Goal: Task Accomplishment & Management: Use online tool/utility

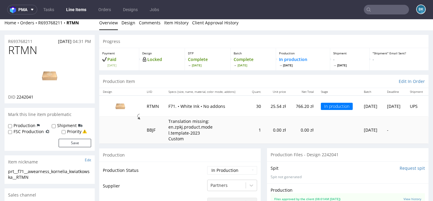
scroll to position [5, 0]
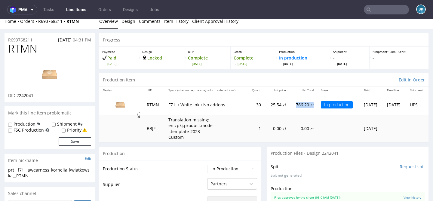
drag, startPoint x: 281, startPoint y: 104, endPoint x: 301, endPoint y: 104, distance: 19.6
click at [301, 104] on td "766.20 zł" at bounding box center [304, 104] width 28 height 21
copy td "766.20 zł"
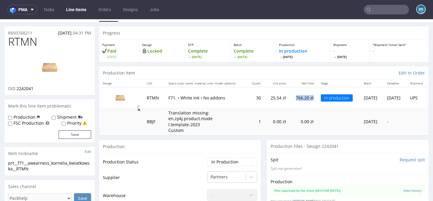
scroll to position [14, 0]
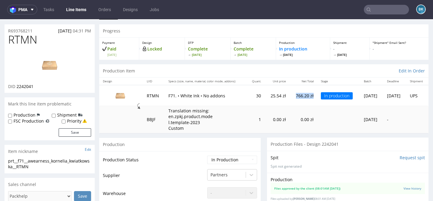
click at [219, 113] on td "Translation missing: en.zpkj.product.model.template-2023 Custom" at bounding box center [206, 119] width 82 height 27
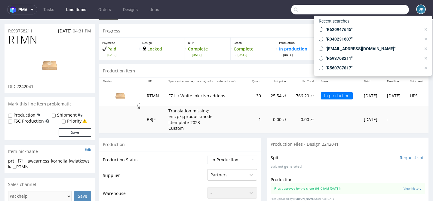
click at [374, 8] on input "text" at bounding box center [350, 10] width 118 height 10
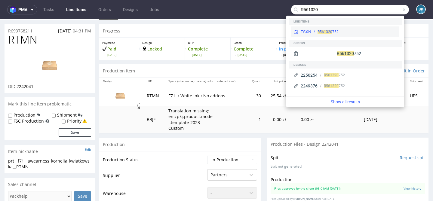
type input "R561320"
click at [330, 33] on span "R561320" at bounding box center [325, 32] width 15 height 4
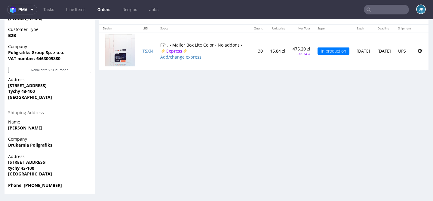
scroll to position [2, 0]
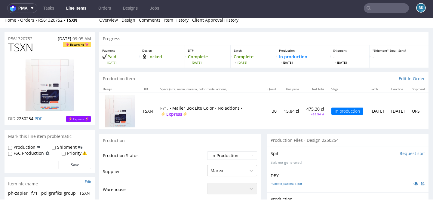
scroll to position [6, 0]
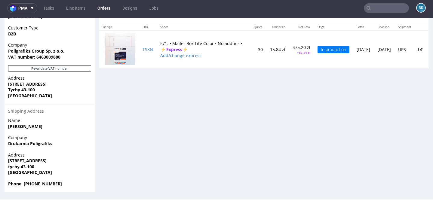
scroll to position [282, 0]
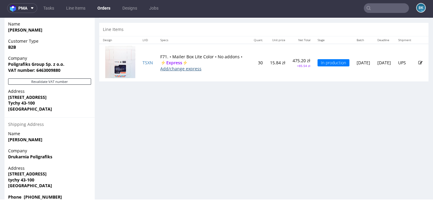
click at [186, 72] on link "Add/change express" at bounding box center [180, 69] width 41 height 6
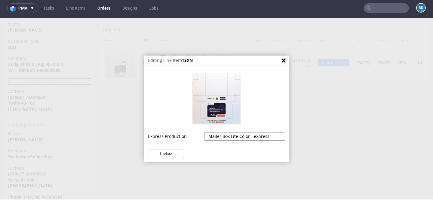
click at [259, 136] on select "Mailer Box Lite Color - express - 18% Mailer Box Lite Color - superexpress - 40%" at bounding box center [244, 136] width 81 height 8
click at [282, 61] on icon "Close" at bounding box center [284, 61] width 4 height 4
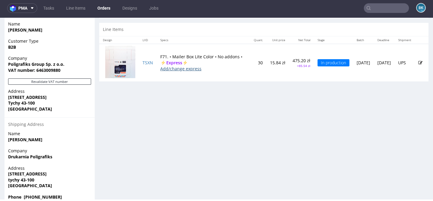
click at [185, 72] on link "Add/change express" at bounding box center [180, 69] width 41 height 6
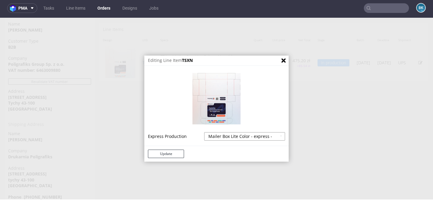
click at [245, 137] on select "Mailer Box Lite Color - express - 18% Mailer Box Lite Color - superexpress - 40%" at bounding box center [244, 136] width 81 height 8
click at [282, 59] on icon "Close" at bounding box center [284, 61] width 4 height 4
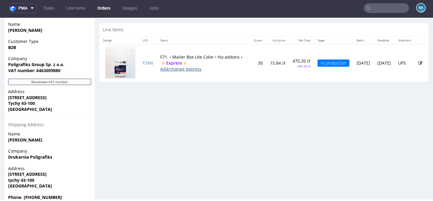
scroll to position [295, 0]
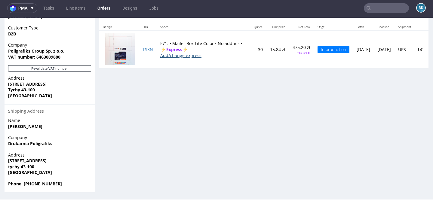
click at [185, 58] on link "Add/change express" at bounding box center [180, 56] width 41 height 6
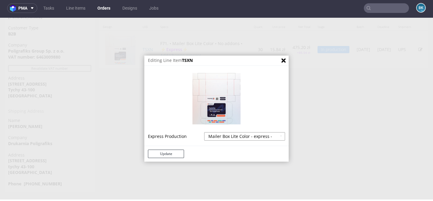
click at [242, 138] on select "Mailer Box Lite Color - express - 18% Mailer Box Lite Color - superexpress - 40%" at bounding box center [244, 136] width 81 height 8
select select "585"
click at [204, 132] on select "Mailer Box Lite Color - express - 18% Mailer Box Lite Color - superexpress - 40%" at bounding box center [244, 136] width 81 height 8
click at [173, 155] on button "Update" at bounding box center [166, 154] width 36 height 8
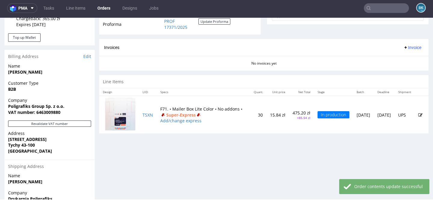
scroll to position [301, 0]
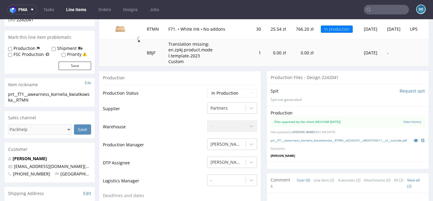
scroll to position [84, 0]
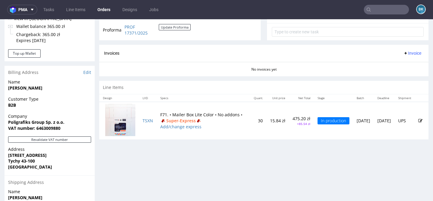
scroll to position [247, 0]
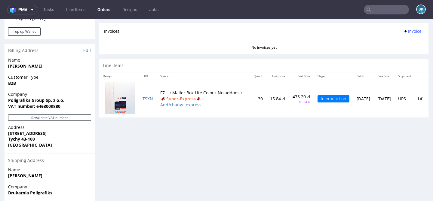
click at [419, 101] on icon at bounding box center [421, 99] width 4 height 4
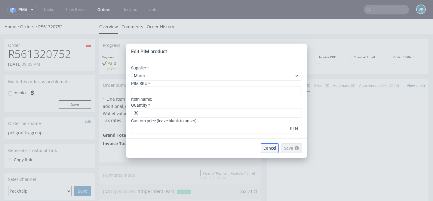
click at [275, 149] on span "Cancel" at bounding box center [270, 148] width 13 height 4
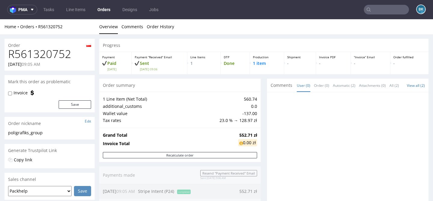
click at [301, 164] on div at bounding box center [350, 151] width 158 height 111
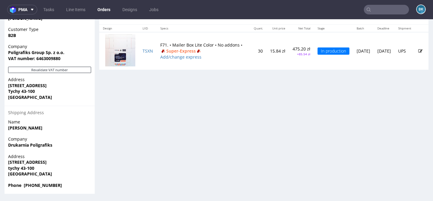
scroll to position [2, 0]
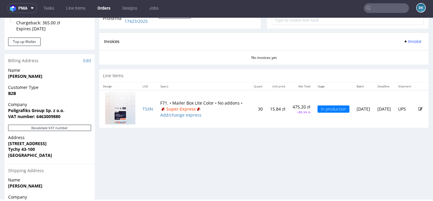
scroll to position [236, 0]
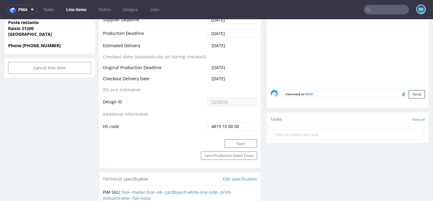
scroll to position [208, 0]
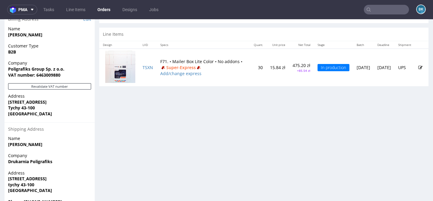
scroll to position [279, 0]
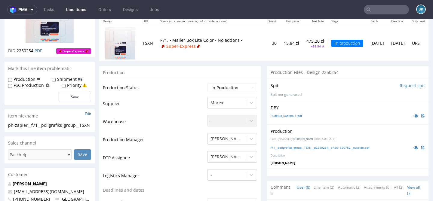
scroll to position [75, 0]
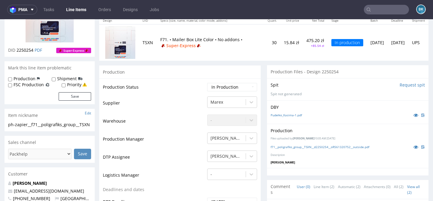
click at [381, 9] on input "text" at bounding box center [386, 10] width 45 height 10
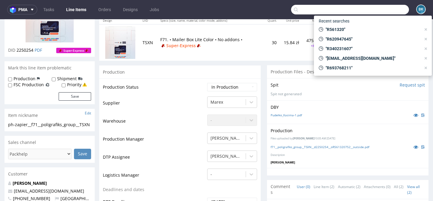
paste input "R493796608"
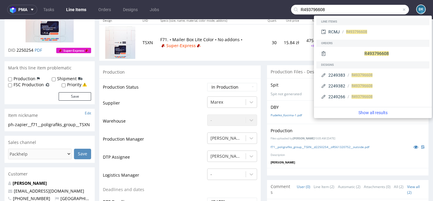
type input "R493796608"
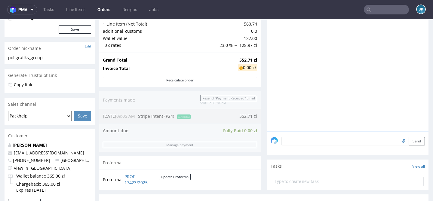
scroll to position [295, 0]
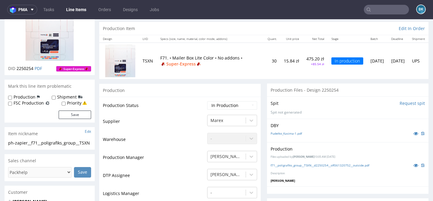
scroll to position [57, 0]
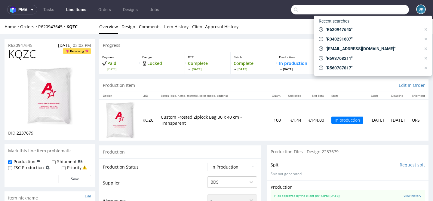
click at [384, 5] on input "text" at bounding box center [350, 10] width 118 height 10
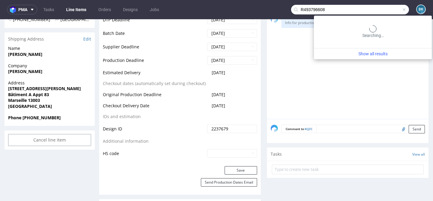
type input "R493796608"
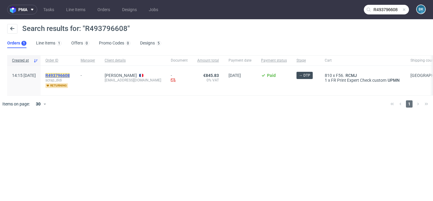
click at [70, 76] on mark "R493796608" at bounding box center [57, 75] width 24 height 5
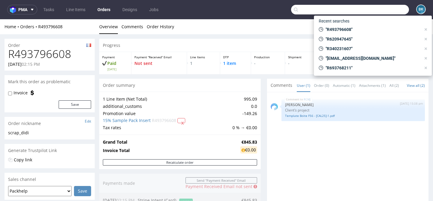
click at [381, 11] on input "text" at bounding box center [350, 10] width 118 height 10
paste input "R745628924"
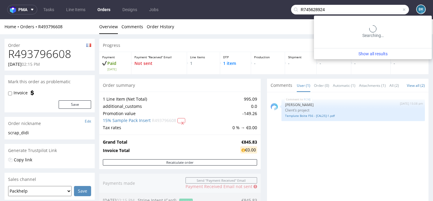
type input "R745628924"
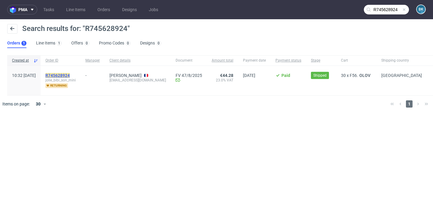
click at [70, 76] on mark "R745628924" at bounding box center [57, 75] width 24 height 5
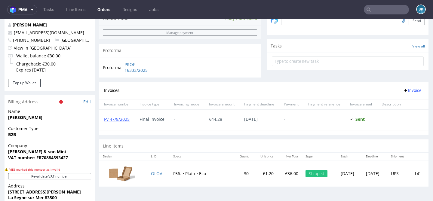
scroll to position [319, 0]
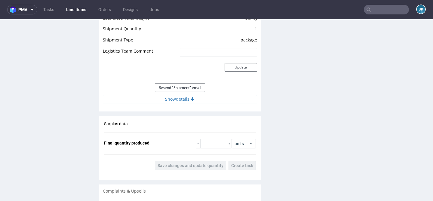
click at [192, 100] on icon at bounding box center [193, 99] width 4 height 4
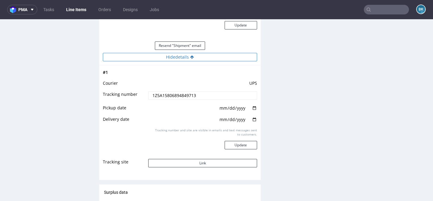
scroll to position [695, 0]
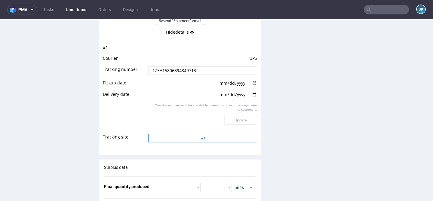
click at [194, 141] on button "Link" at bounding box center [202, 138] width 109 height 8
click at [389, 12] on input "text" at bounding box center [386, 10] width 45 height 10
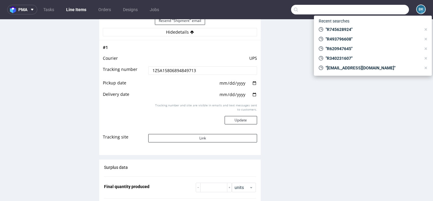
paste input "R608492135"
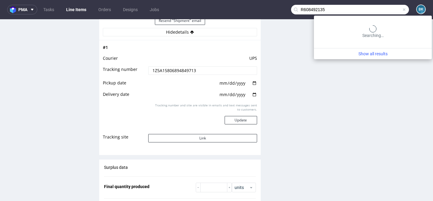
type input "R608492135"
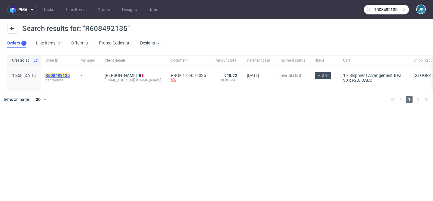
click at [70, 76] on mark "R608492135" at bounding box center [57, 75] width 24 height 5
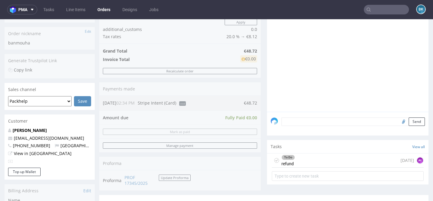
scroll to position [117, 0]
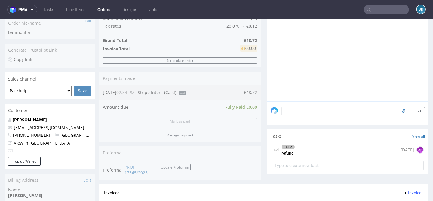
click at [325, 157] on div "To Do refund today AŁ" at bounding box center [348, 150] width 152 height 14
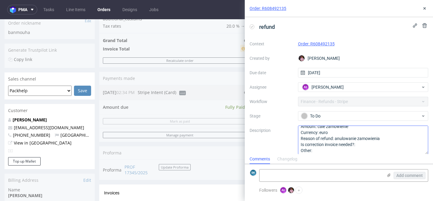
scroll to position [7, 0]
click at [427, 8] on icon at bounding box center [425, 8] width 5 height 5
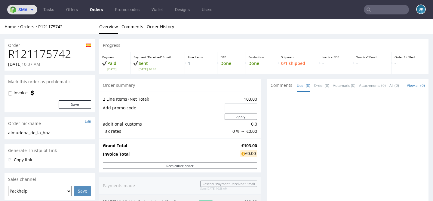
click at [22, 8] on span "sma" at bounding box center [22, 10] width 9 height 4
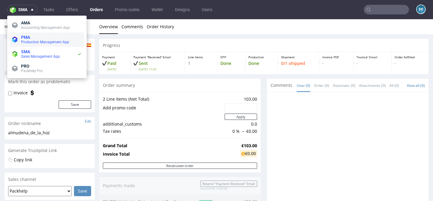
click at [29, 41] on span "Production Management App" at bounding box center [45, 42] width 48 height 4
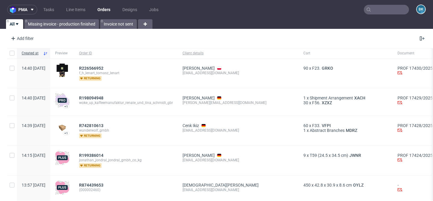
click at [372, 10] on input "text" at bounding box center [386, 10] width 45 height 10
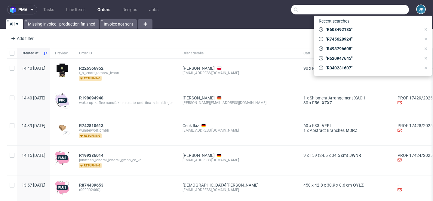
paste input "R121175742"
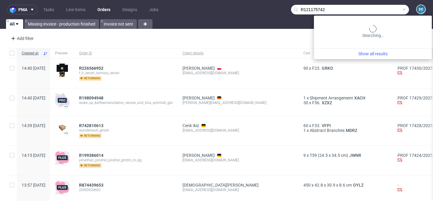
type input "R121175742"
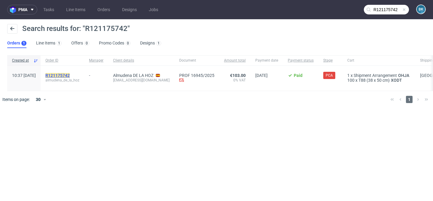
click at [70, 74] on mark "R121175742" at bounding box center [57, 75] width 24 height 5
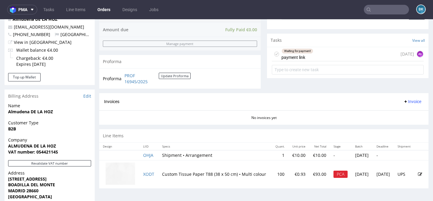
scroll to position [307, 0]
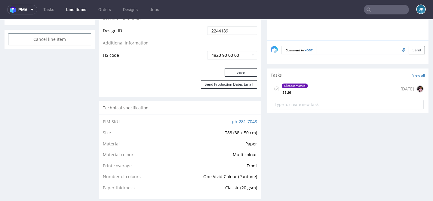
scroll to position [332, 0]
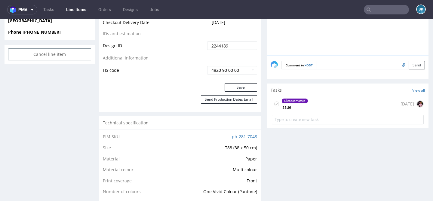
click at [316, 105] on div "Client contacted issue 13 days ago" at bounding box center [348, 104] width 152 height 14
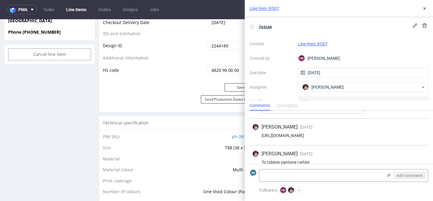
scroll to position [160, 0]
click at [427, 9] on icon at bounding box center [425, 8] width 5 height 5
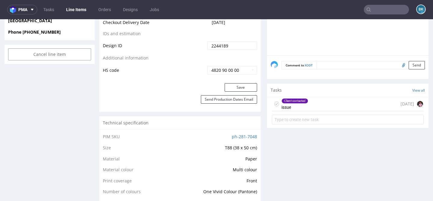
click at [393, 9] on input "text" at bounding box center [386, 10] width 45 height 10
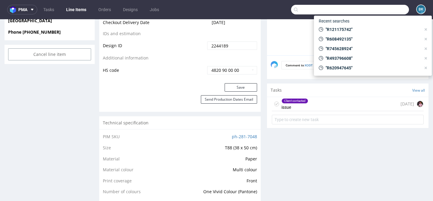
paste input "R093758834"
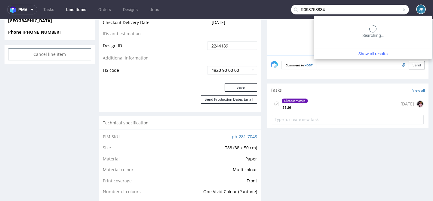
type input "R093758834"
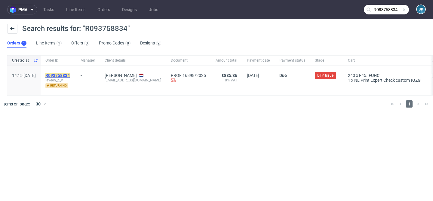
click at [70, 73] on mark "R093758834" at bounding box center [57, 75] width 24 height 5
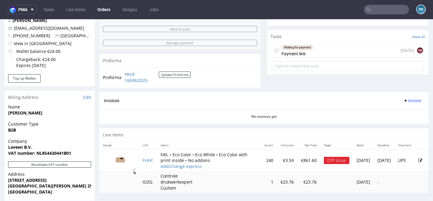
scroll to position [295, 0]
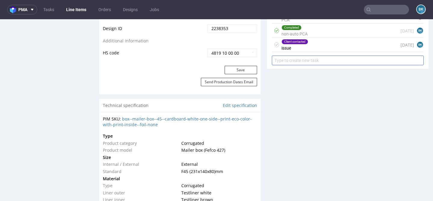
scroll to position [372, 0]
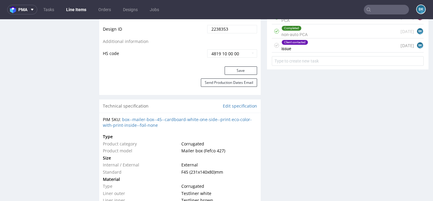
click at [307, 52] on div "Client contacted issue 7 days ago BK" at bounding box center [348, 46] width 152 height 14
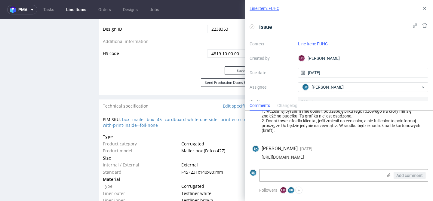
scroll to position [23, 0]
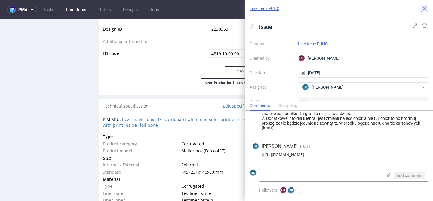
click at [423, 9] on icon at bounding box center [425, 8] width 5 height 5
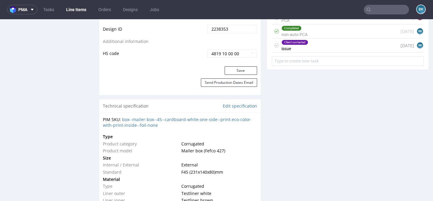
click at [332, 47] on div "Client contacted issue 7 days ago BK" at bounding box center [348, 46] width 152 height 14
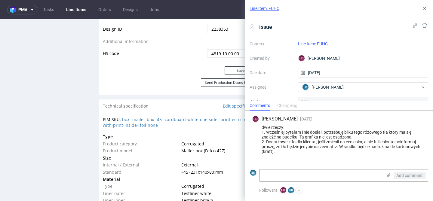
scroll to position [23, 0]
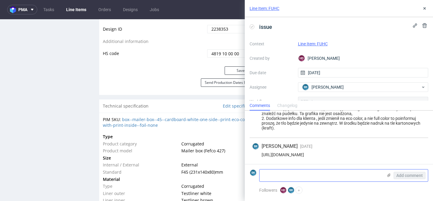
click at [282, 177] on textarea at bounding box center [321, 176] width 123 height 12
paste textarea "I did realise while doing the design it would be printed on kraft material. The…"
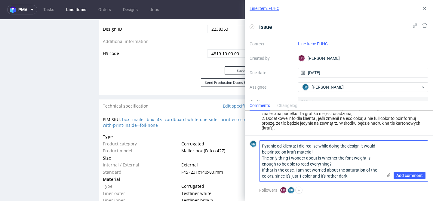
scroll to position [0, 0]
click at [298, 146] on textarea "Pytanie od klienta: I did realise while doing the design it would be printed on…" at bounding box center [321, 161] width 123 height 41
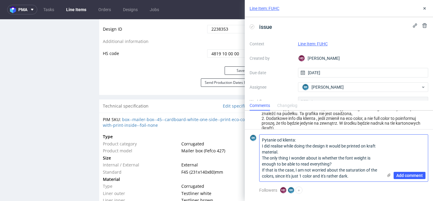
click at [301, 153] on textarea "Pytanie od klienta: I did realise while doing the design it would be printed on…" at bounding box center [321, 158] width 123 height 47
click at [315, 139] on textarea "Pytanie od klienta: I did realise while doing the design it would be printed on…" at bounding box center [321, 158] width 123 height 47
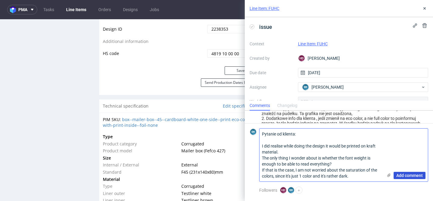
type textarea "Pytanie od klienta: I did realise while doing the design it would be printed on…"
click at [404, 175] on span "Add comment" at bounding box center [410, 176] width 26 height 4
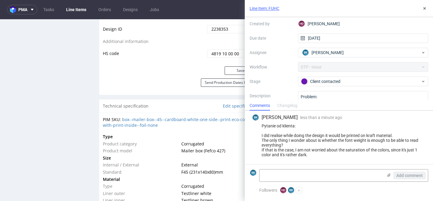
scroll to position [46, 0]
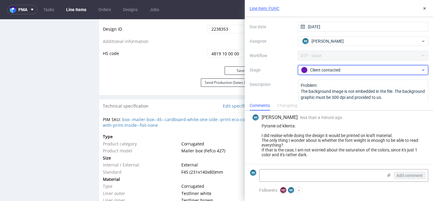
click at [318, 69] on div "Client contacted" at bounding box center [361, 70] width 120 height 7
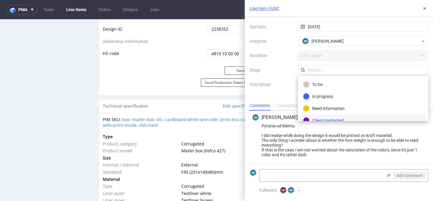
scroll to position [5, 0]
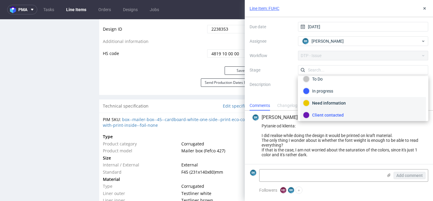
click at [329, 102] on div "Need information" at bounding box center [363, 103] width 120 height 7
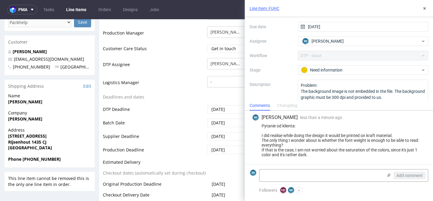
scroll to position [0, 0]
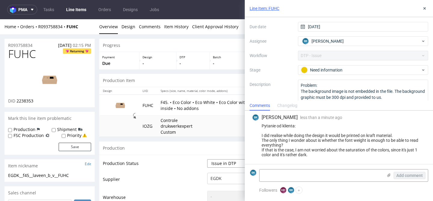
click at [222, 166] on select "Waiting for Artwork Waiting for Diecut Waiting for Mockup Waiting for DTP Waiti…" at bounding box center [232, 164] width 50 height 8
select select "back_for_dtp"
click at [207, 160] on select "Waiting for Artwork Waiting for Diecut Waiting for Mockup Waiting for DTP Waiti…" at bounding box center [232, 164] width 50 height 8
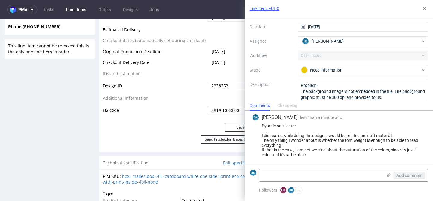
scroll to position [326, 0]
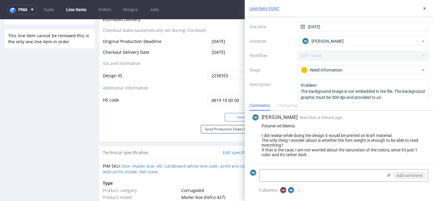
click at [234, 116] on button "Save" at bounding box center [241, 117] width 33 height 8
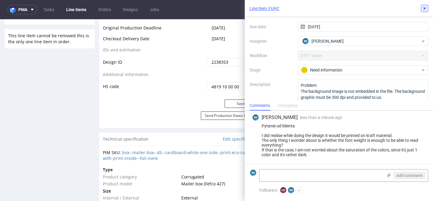
click at [425, 8] on use at bounding box center [425, 8] width 2 height 2
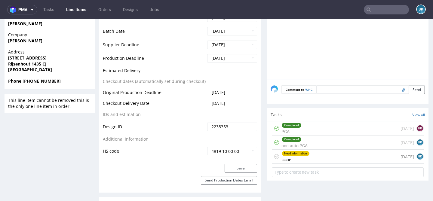
scroll to position [260, 0]
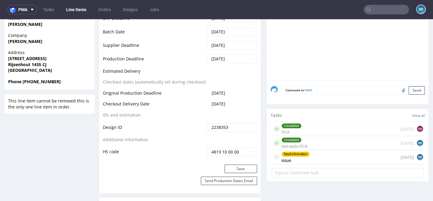
click at [324, 157] on div "Need information issue 7 days ago BK" at bounding box center [348, 158] width 152 height 14
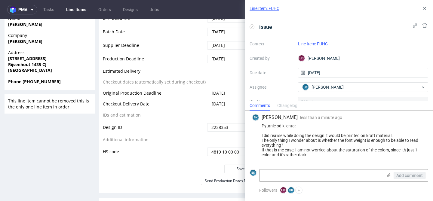
scroll to position [79, 0]
click at [427, 8] on icon at bounding box center [425, 8] width 5 height 5
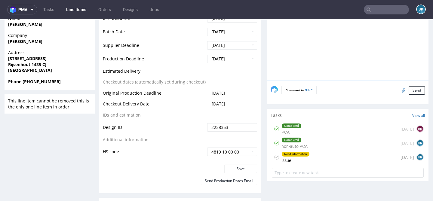
click at [392, 7] on input "text" at bounding box center [386, 10] width 45 height 10
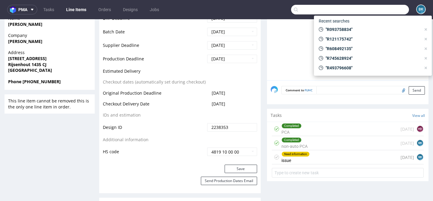
paste input "R608492135"
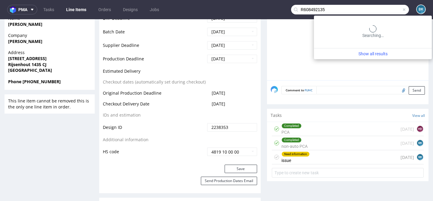
type input "R608492135"
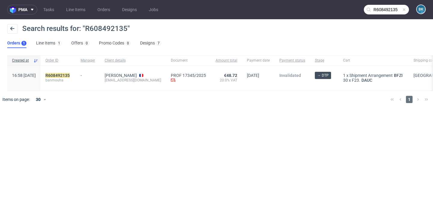
click at [69, 72] on div "R608492135 banmouha" at bounding box center [58, 78] width 35 height 25
click at [68, 76] on mark "R608492135" at bounding box center [57, 75] width 24 height 5
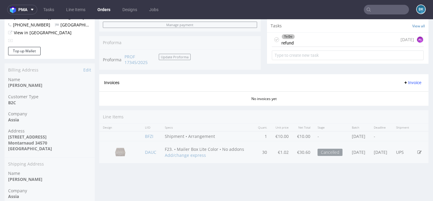
scroll to position [228, 0]
click at [298, 47] on div "To Do refund today AŁ" at bounding box center [348, 40] width 152 height 14
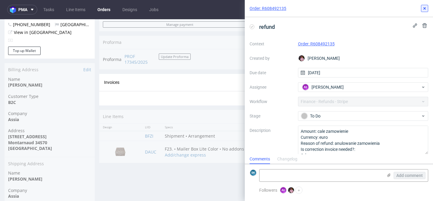
click at [427, 9] on button at bounding box center [424, 8] width 7 height 7
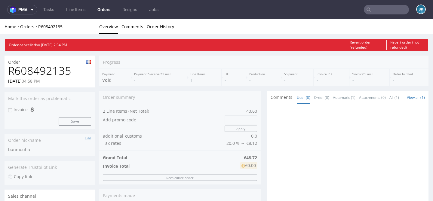
click at [377, 8] on input "text" at bounding box center [386, 10] width 45 height 10
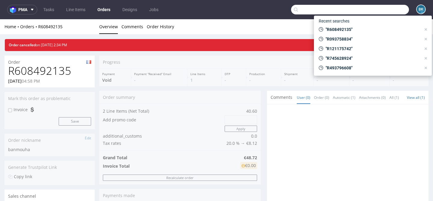
paste input "R707214034"
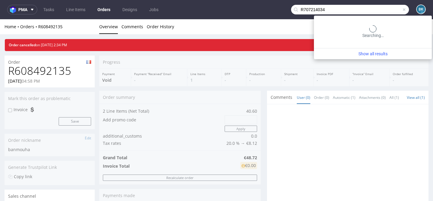
type input "R707214034"
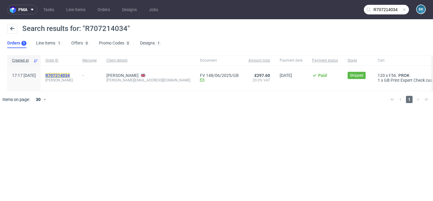
click at [70, 73] on mark "R707214034" at bounding box center [57, 75] width 24 height 5
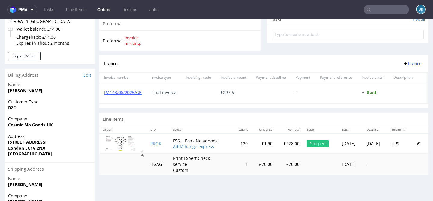
scroll to position [218, 0]
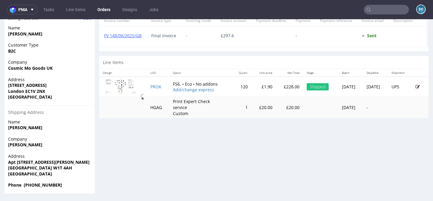
scroll to position [214, 0]
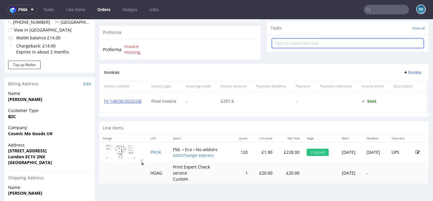
click at [320, 48] on input "text" at bounding box center [348, 44] width 152 height 10
type input "Invoice correction"
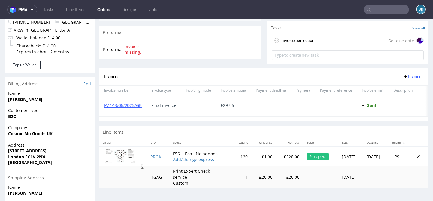
click at [343, 47] on div "Invoice correction Set due date" at bounding box center [348, 41] width 152 height 12
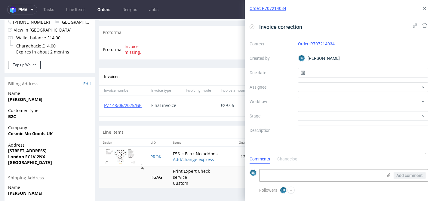
scroll to position [5, 0]
click at [318, 71] on input "text" at bounding box center [363, 73] width 131 height 10
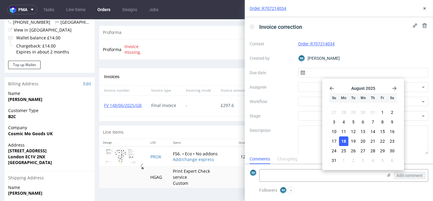
click at [343, 139] on span "18" at bounding box center [344, 141] width 5 height 6
type input "[DATE]"
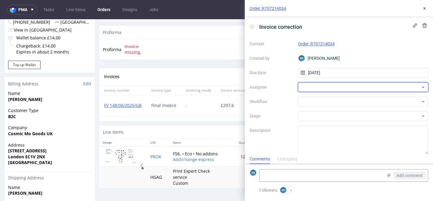
click at [316, 88] on div at bounding box center [363, 87] width 131 height 10
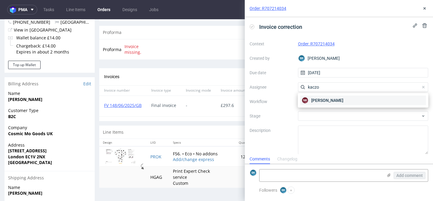
type input "kaczo"
click at [318, 101] on span "Natalia Kaczorowska" at bounding box center [328, 101] width 32 height 6
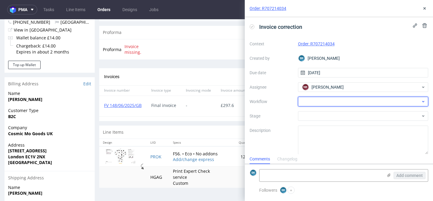
click at [313, 101] on div at bounding box center [363, 102] width 131 height 10
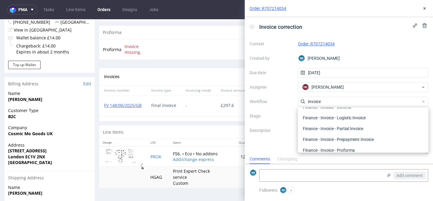
scroll to position [0, 0]
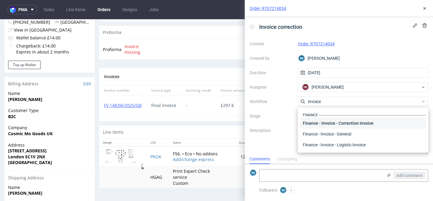
type input "invoice"
click at [356, 122] on div "Finance - Invoice - Correction Invoice" at bounding box center [364, 123] width 126 height 11
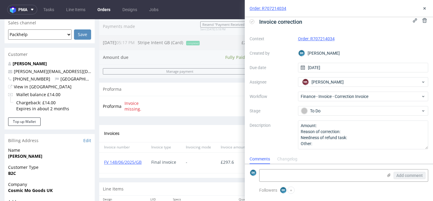
scroll to position [157, 0]
click at [297, 176] on textarea at bounding box center [321, 176] width 123 height 12
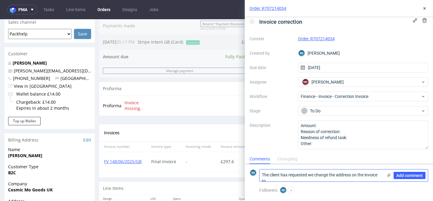
scroll to position [0, 0]
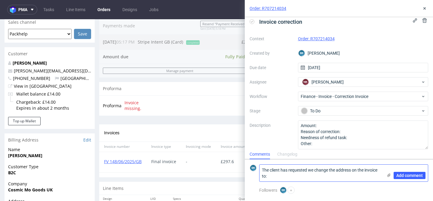
paste textarea "COSMIC MO 9 RUE DES COLONNES 75002 PARIS TVA : FR42882680028"
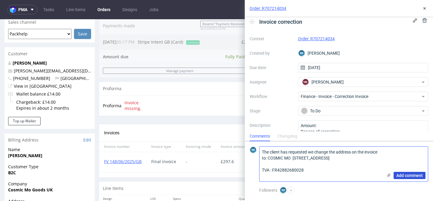
type textarea "The client has requested we change the address on the invoice to: COSMIC MO 9 R…"
click at [405, 174] on span "Add comment" at bounding box center [410, 176] width 26 height 4
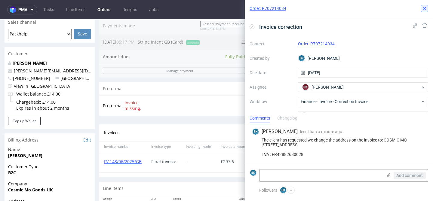
click at [424, 9] on use at bounding box center [425, 8] width 2 height 2
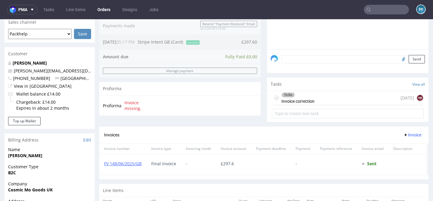
click at [374, 12] on input "text" at bounding box center [386, 10] width 45 height 10
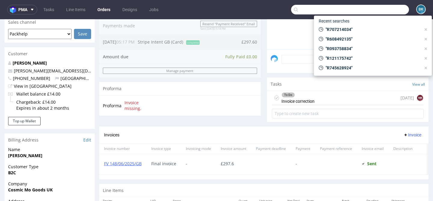
paste input "R303151691"
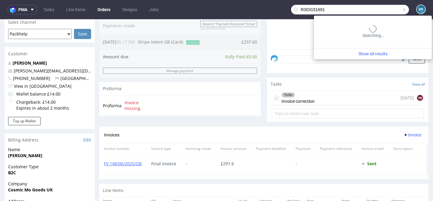
type input "R303151691"
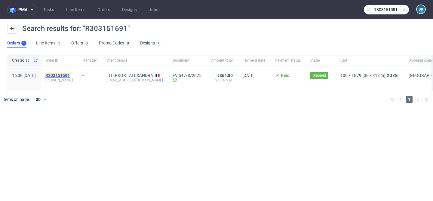
click at [70, 77] on mark "R303151691" at bounding box center [57, 75] width 24 height 5
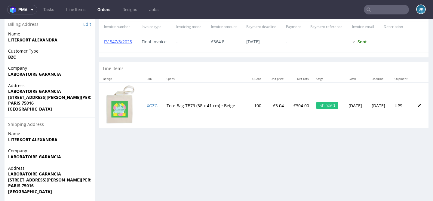
scroll to position [290, 0]
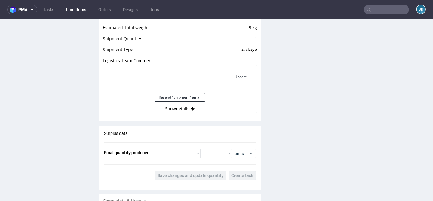
scroll to position [642, 0]
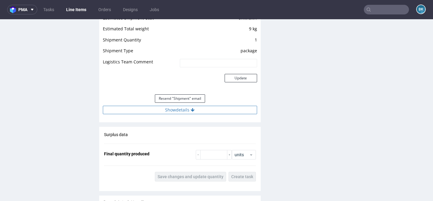
click at [189, 113] on button "Show details" at bounding box center [180, 110] width 154 height 8
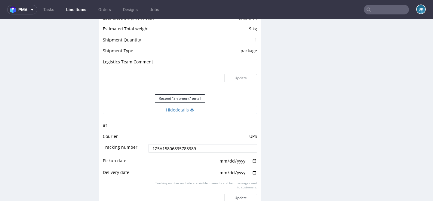
click at [184, 108] on button "Hide details" at bounding box center [180, 110] width 154 height 8
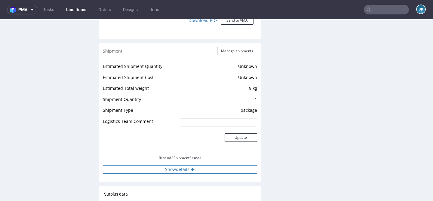
scroll to position [609, 0]
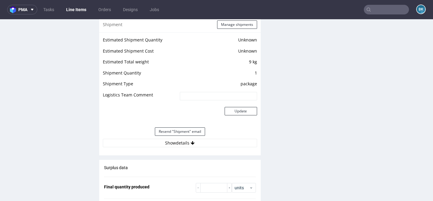
click at [388, 15] on nav "pma Tasks Line Items Orders Designs Jobs BK" at bounding box center [216, 9] width 433 height 19
click at [384, 9] on input "text" at bounding box center [386, 10] width 45 height 10
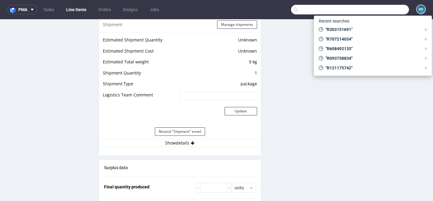
paste input "kuba.fik@terravita.pl"
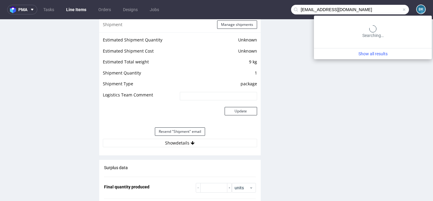
type input "kuba.fik@terravita.pl"
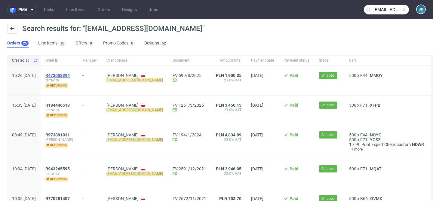
click at [70, 75] on span "R473008394" at bounding box center [57, 75] width 24 height 5
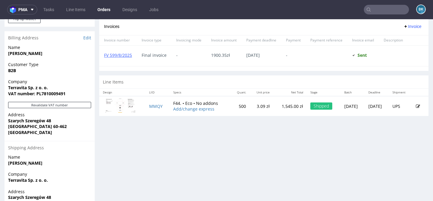
scroll to position [269, 0]
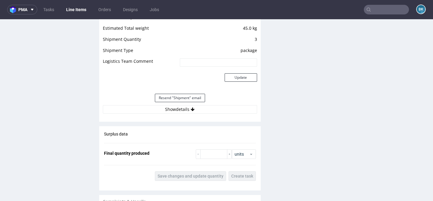
scroll to position [618, 0]
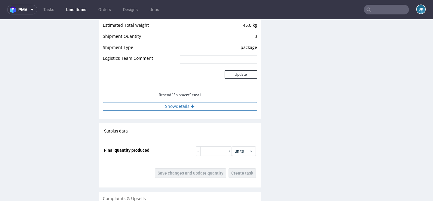
click at [184, 105] on button "Show details" at bounding box center [180, 106] width 154 height 8
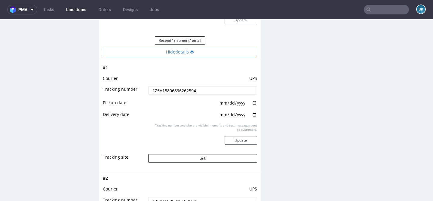
scroll to position [673, 0]
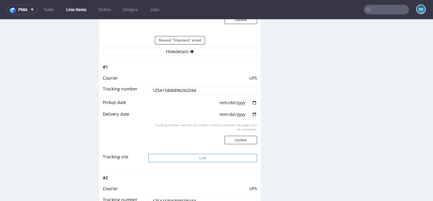
click at [194, 158] on button "Link" at bounding box center [202, 158] width 109 height 8
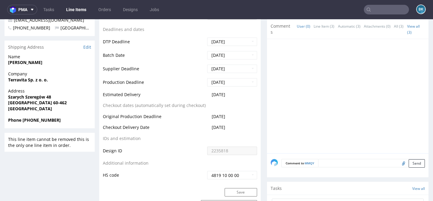
scroll to position [0, 0]
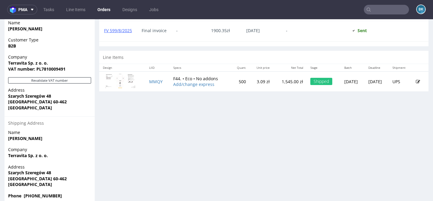
scroll to position [295, 0]
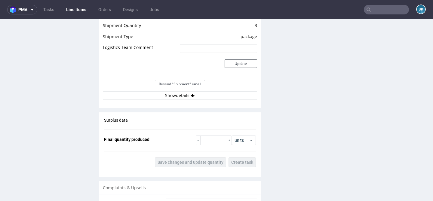
scroll to position [648, 0]
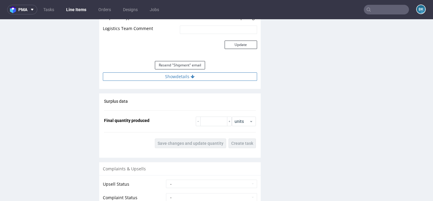
click at [186, 76] on button "Show details" at bounding box center [180, 77] width 154 height 8
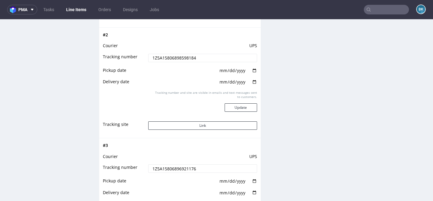
scroll to position [823, 0]
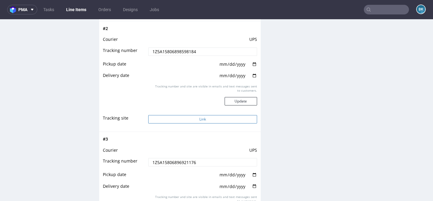
click at [194, 120] on button "Link" at bounding box center [202, 119] width 109 height 8
click at [177, 122] on button "Link" at bounding box center [202, 119] width 109 height 8
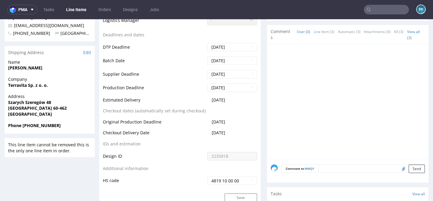
scroll to position [202, 0]
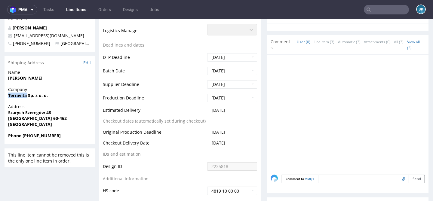
drag, startPoint x: 8, startPoint y: 94, endPoint x: 26, endPoint y: 95, distance: 18.1
click at [26, 95] on strong "Terravita Sp. z o. o." at bounding box center [28, 96] width 40 height 6
copy strong "Terravita"
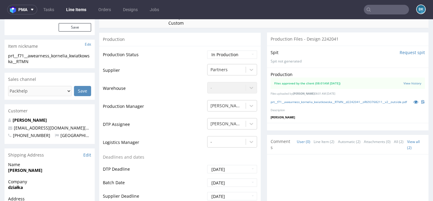
scroll to position [120, 0]
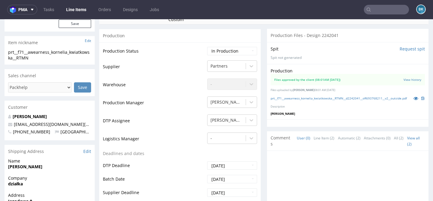
scroll to position [166, 0]
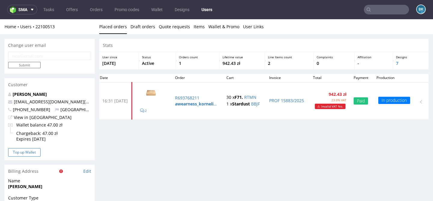
click at [33, 151] on button "Top up Wallet" at bounding box center [24, 152] width 33 height 8
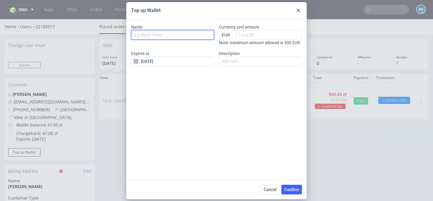
click at [161, 34] on input "Name" at bounding box center [172, 35] width 83 height 10
type input "Order_Delivery_Discount"
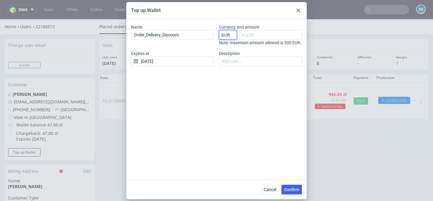
click at [229, 33] on select "EUR GBP PLN SEK [PERSON_NAME]" at bounding box center [228, 35] width 18 height 10
select select "PLN"
click at [219, 30] on select "EUR GBP PLN SEK RON" at bounding box center [228, 35] width 18 height 10
click at [258, 36] on input "Currency and amount" at bounding box center [271, 35] width 63 height 10
type input "100"
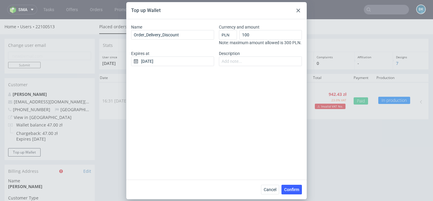
click at [210, 85] on div "Name Order_Delivery_Discount Currency and amount EUR GBP PLN SEK RON 100 Note: …" at bounding box center [216, 99] width 181 height 161
click at [174, 66] on input "18/08/2025" at bounding box center [172, 62] width 83 height 10
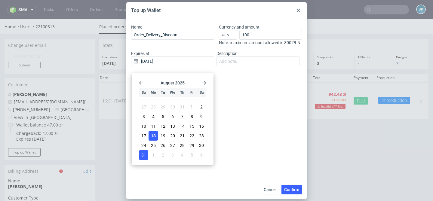
click at [144, 155] on span "31" at bounding box center [143, 155] width 5 height 6
type input "31/08/2025"
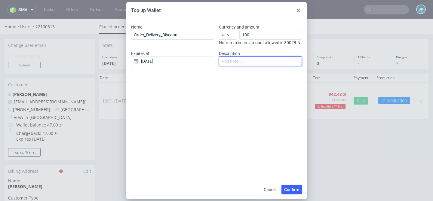
click at [249, 66] on input "Description" at bounding box center [260, 62] width 83 height 10
type input "The client received the goods with a month delay"
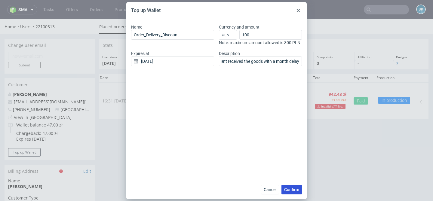
click at [294, 191] on span "Confirm" at bounding box center [291, 190] width 15 height 4
